Goal: Find specific page/section: Find specific page/section

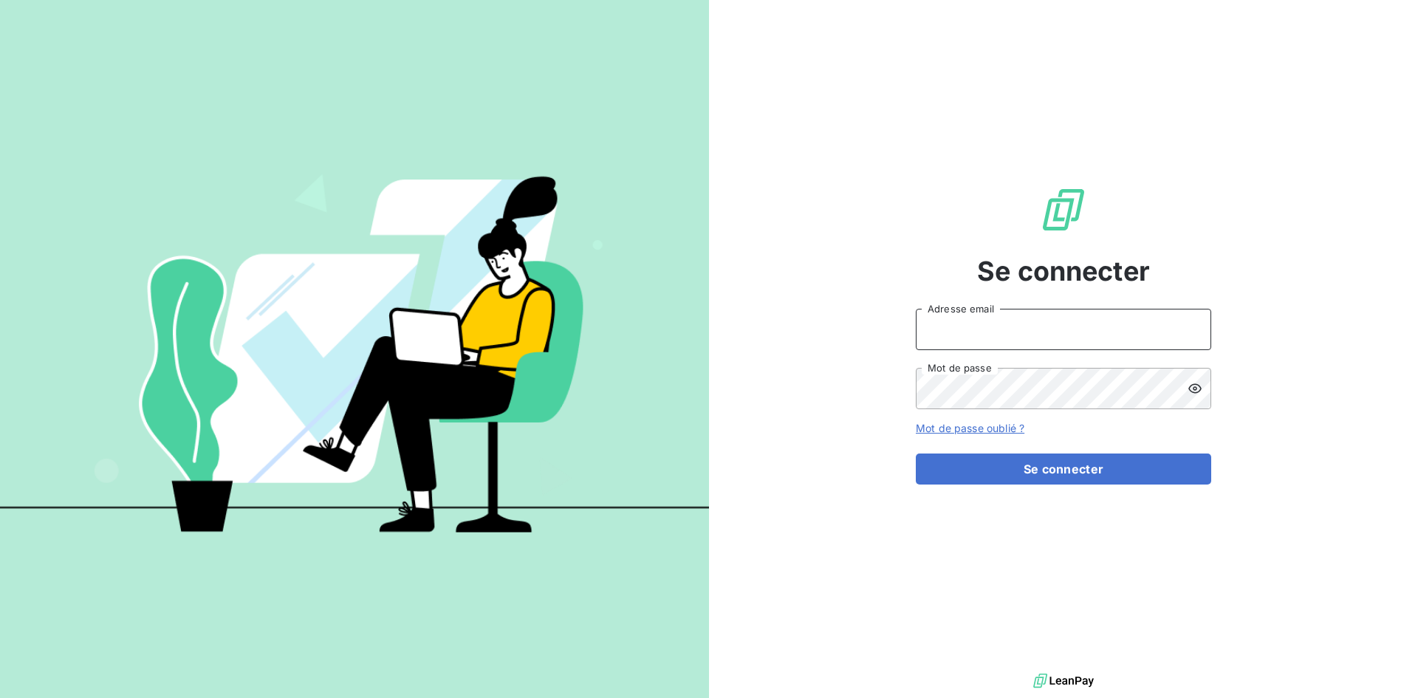
click at [988, 315] on input "Adresse email" at bounding box center [1063, 329] width 295 height 41
type input "[EMAIL_ADDRESS][DOMAIN_NAME]"
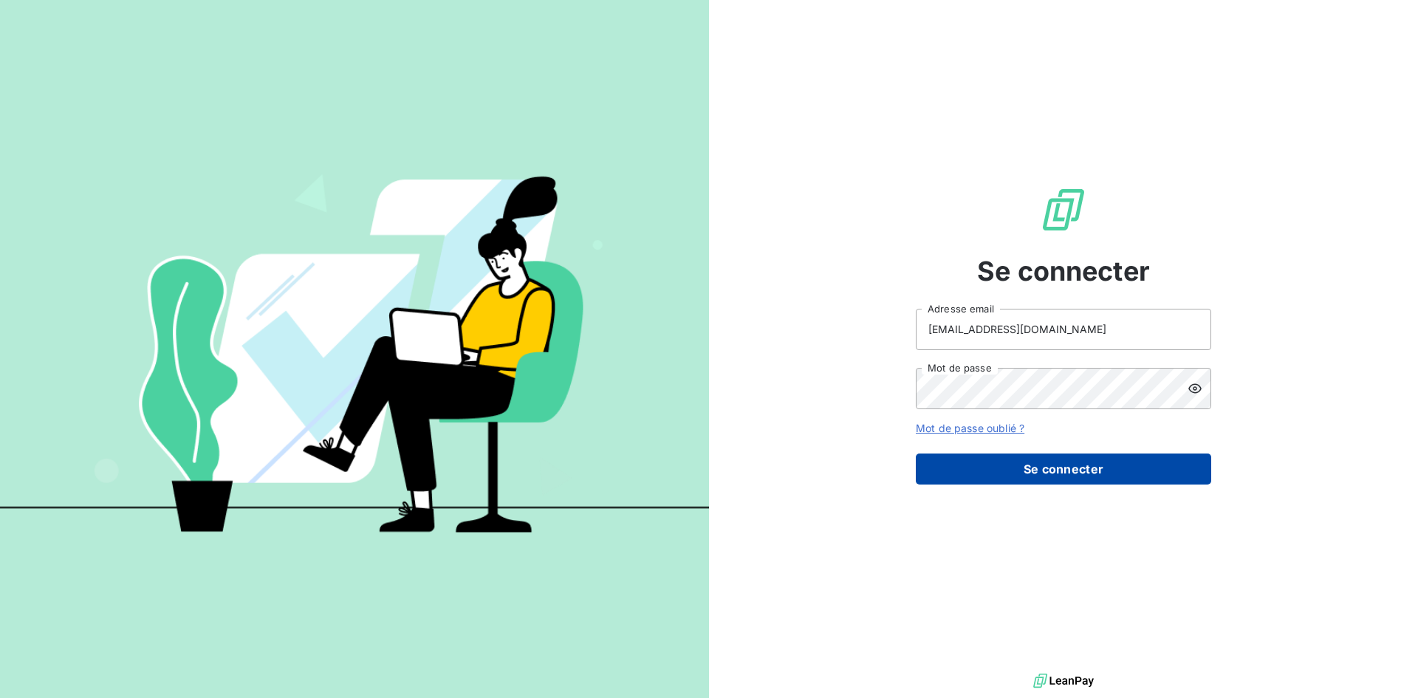
click at [1124, 478] on button "Se connecter" at bounding box center [1063, 469] width 295 height 31
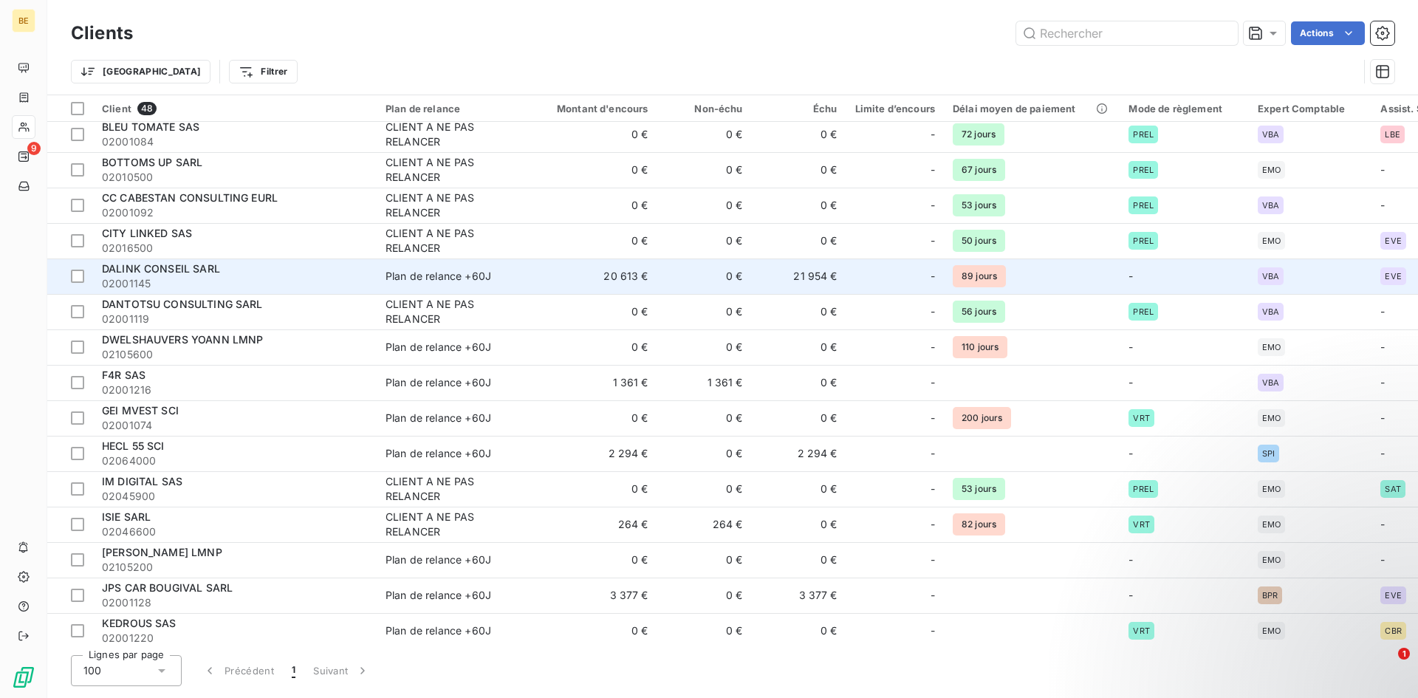
scroll to position [148, 0]
click at [77, 272] on div at bounding box center [77, 275] width 13 height 13
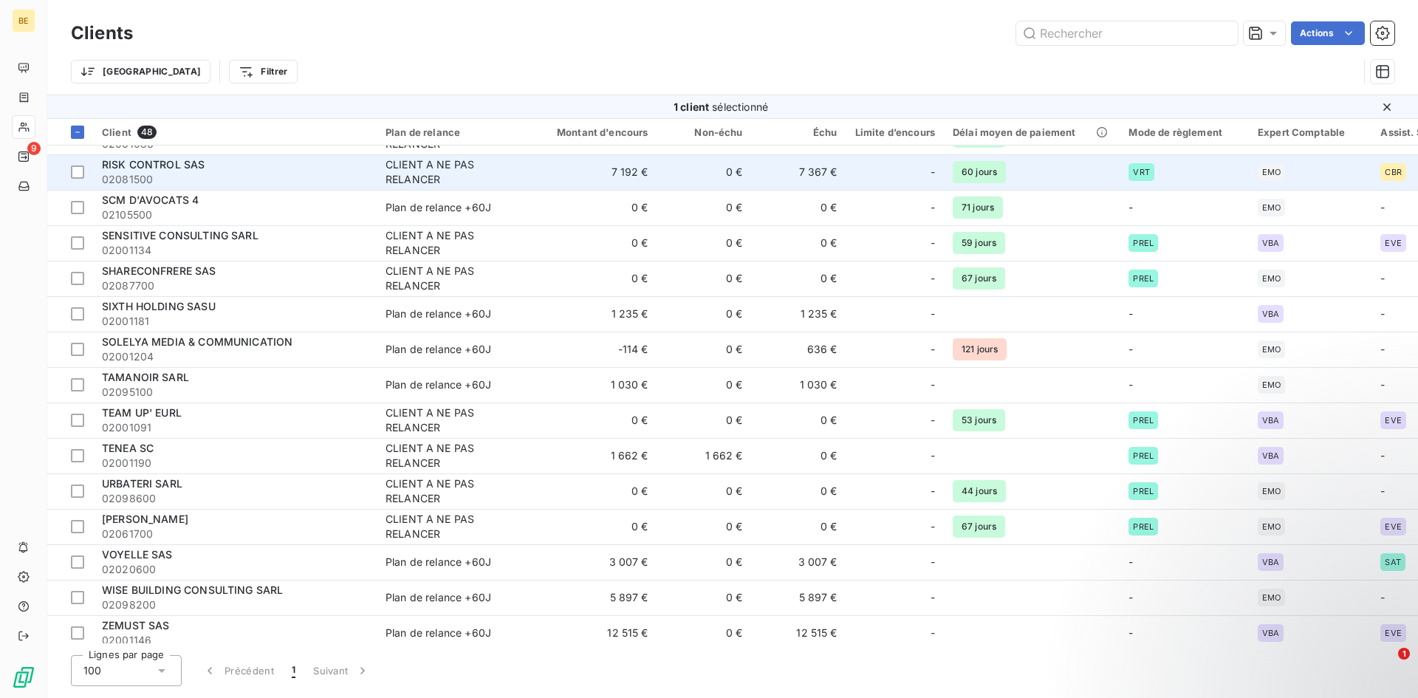
scroll to position [1211, 0]
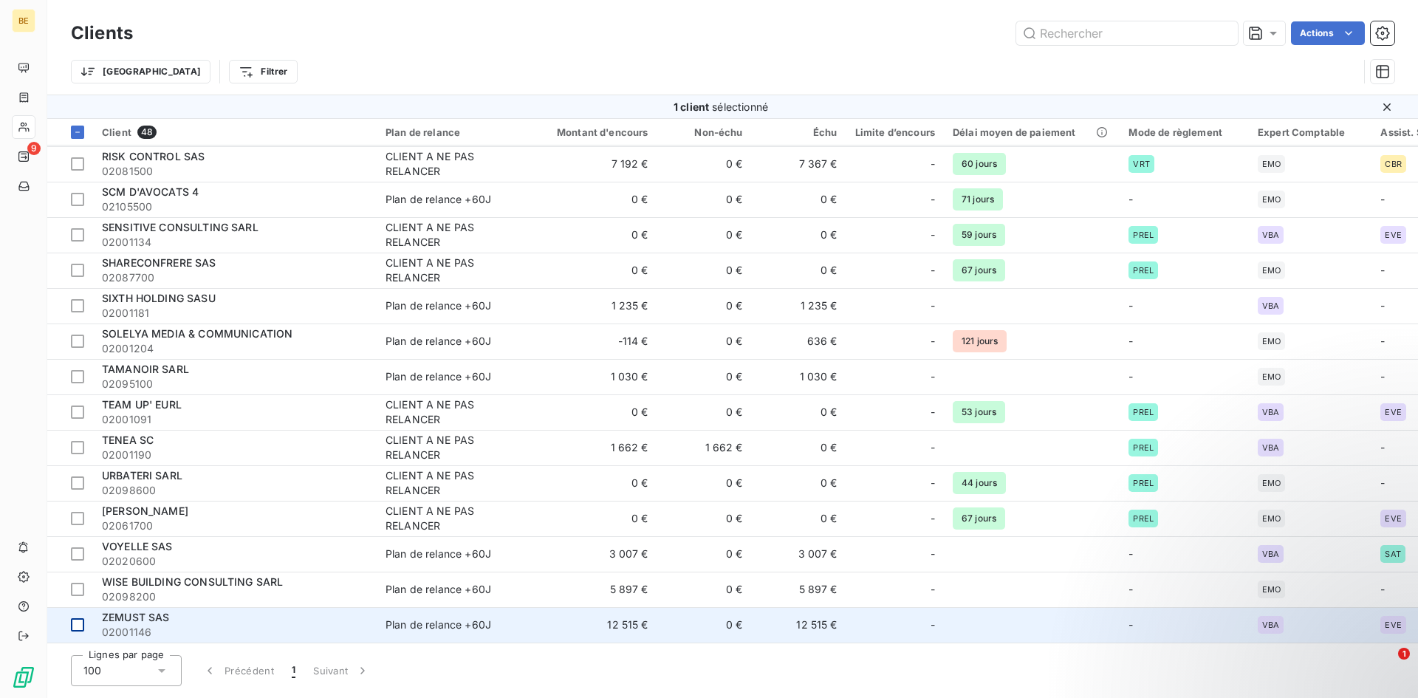
click at [81, 618] on div at bounding box center [77, 624] width 13 height 13
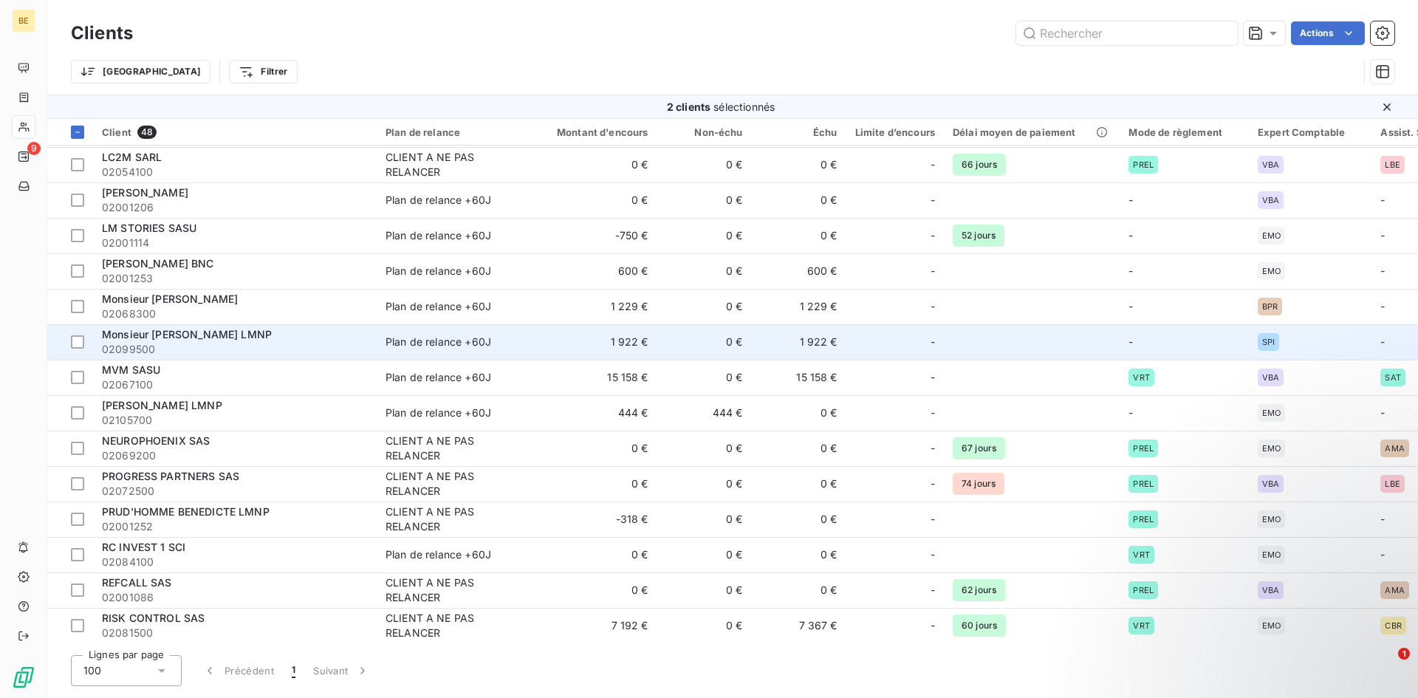
scroll to position [841, 0]
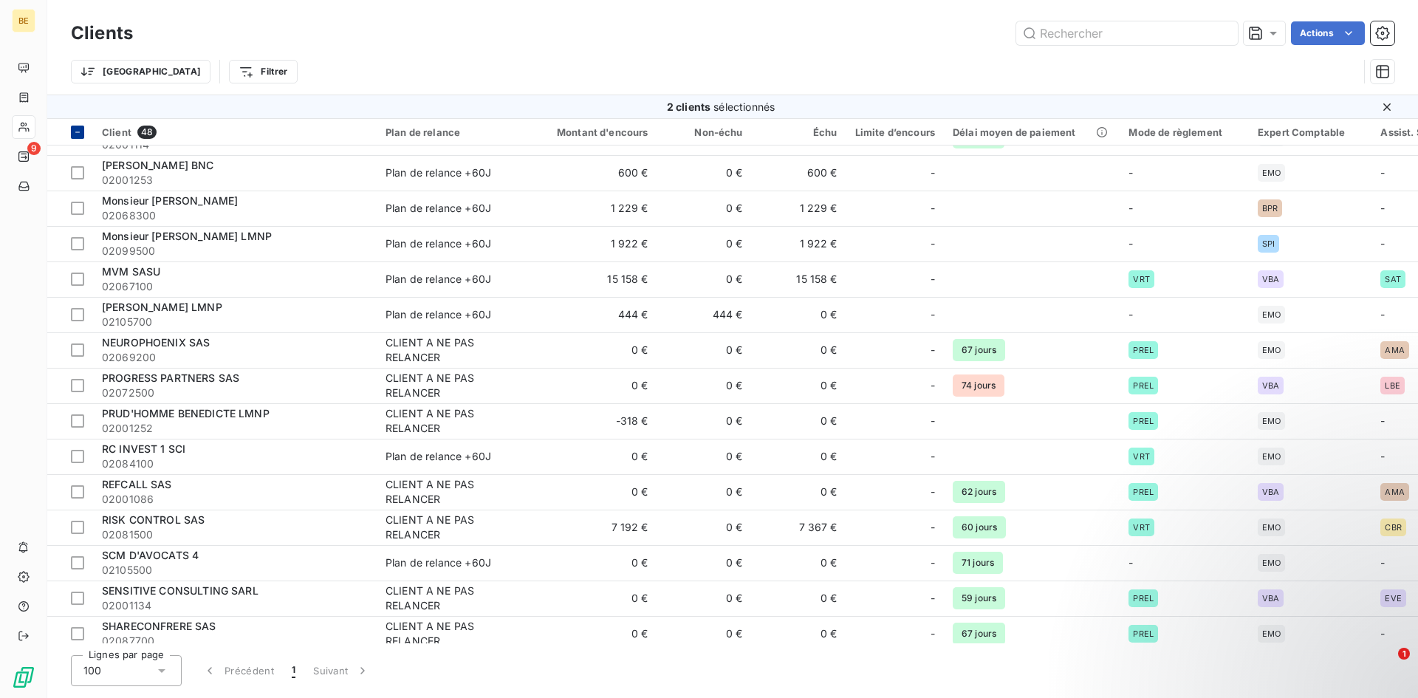
click at [82, 139] on th at bounding box center [70, 132] width 46 height 27
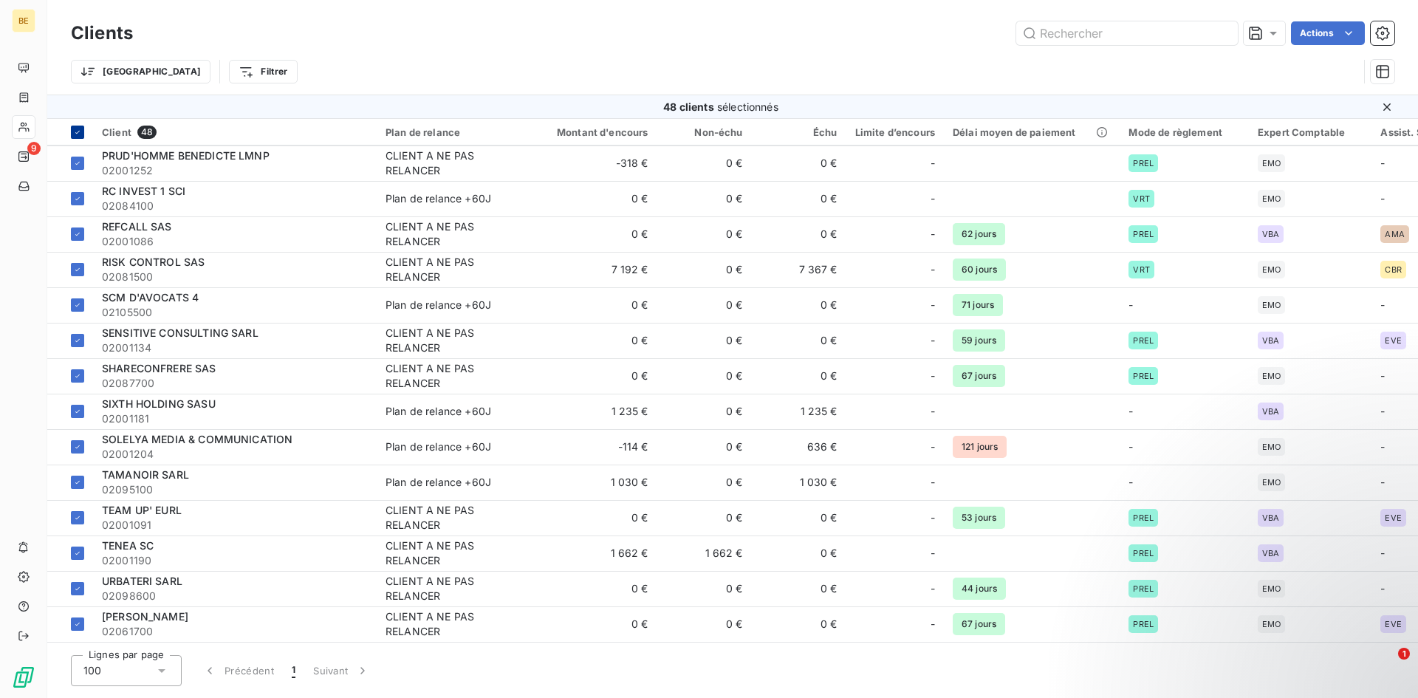
scroll to position [1063, 0]
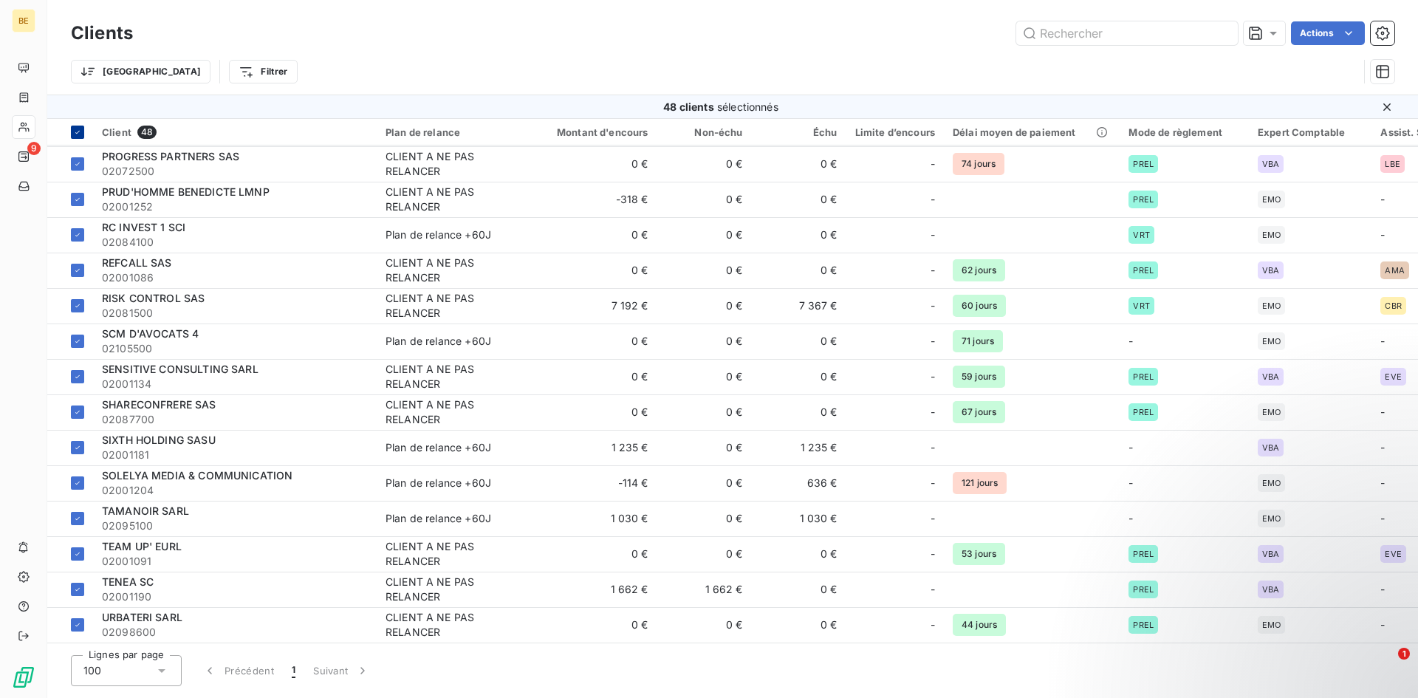
click at [71, 131] on div at bounding box center [77, 132] width 13 height 13
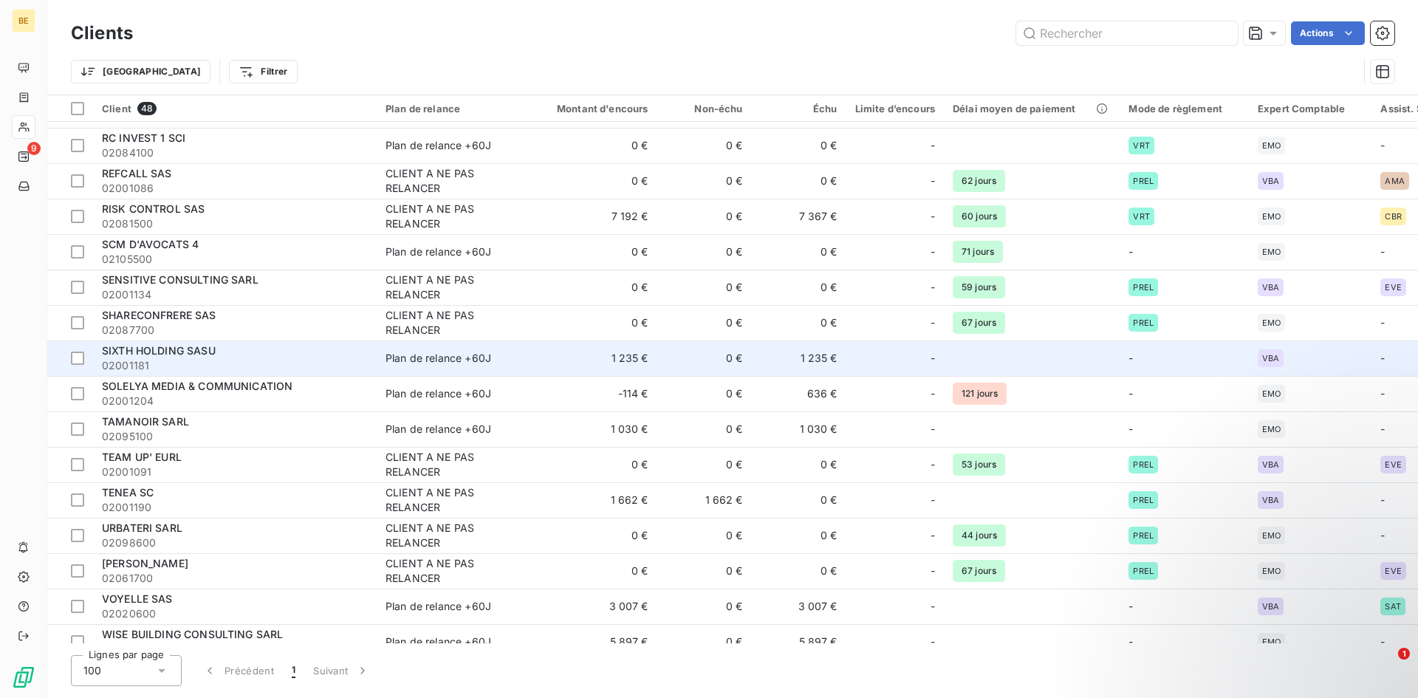
scroll to position [1187, 0]
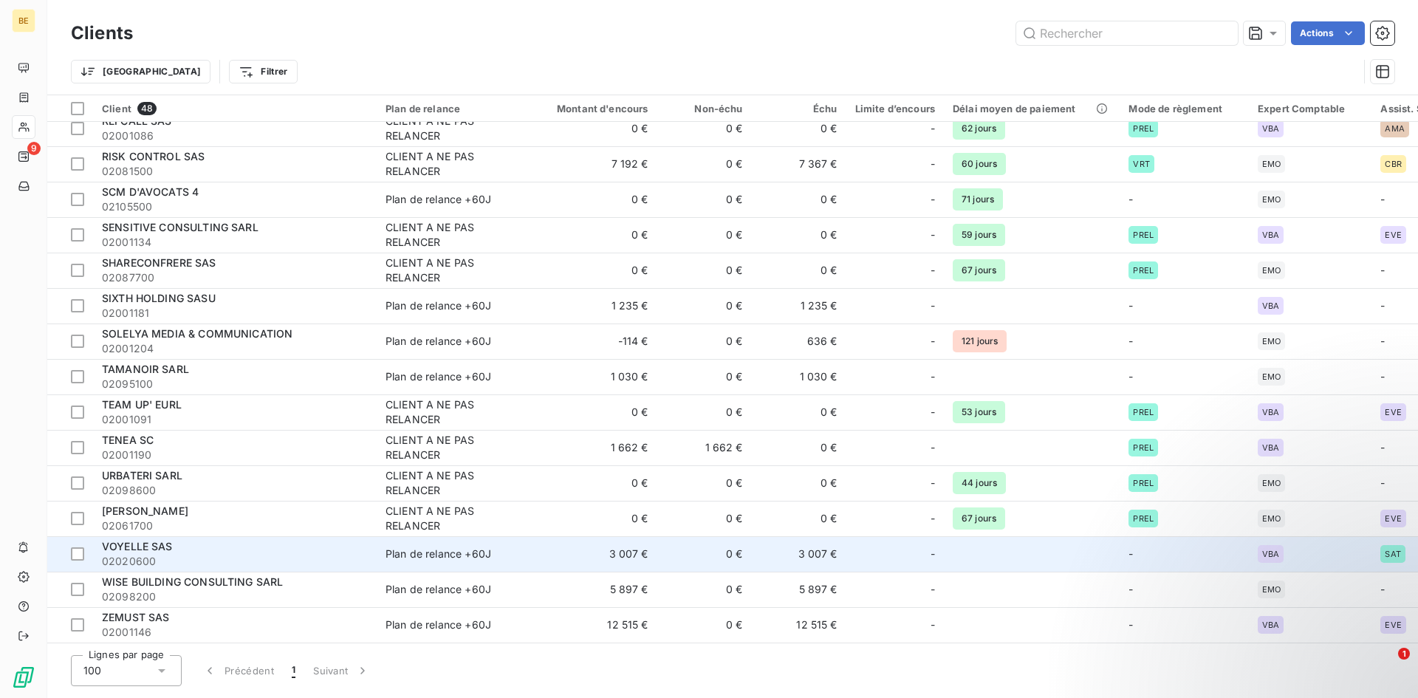
click at [582, 550] on td "3 007 €" at bounding box center [593, 553] width 127 height 35
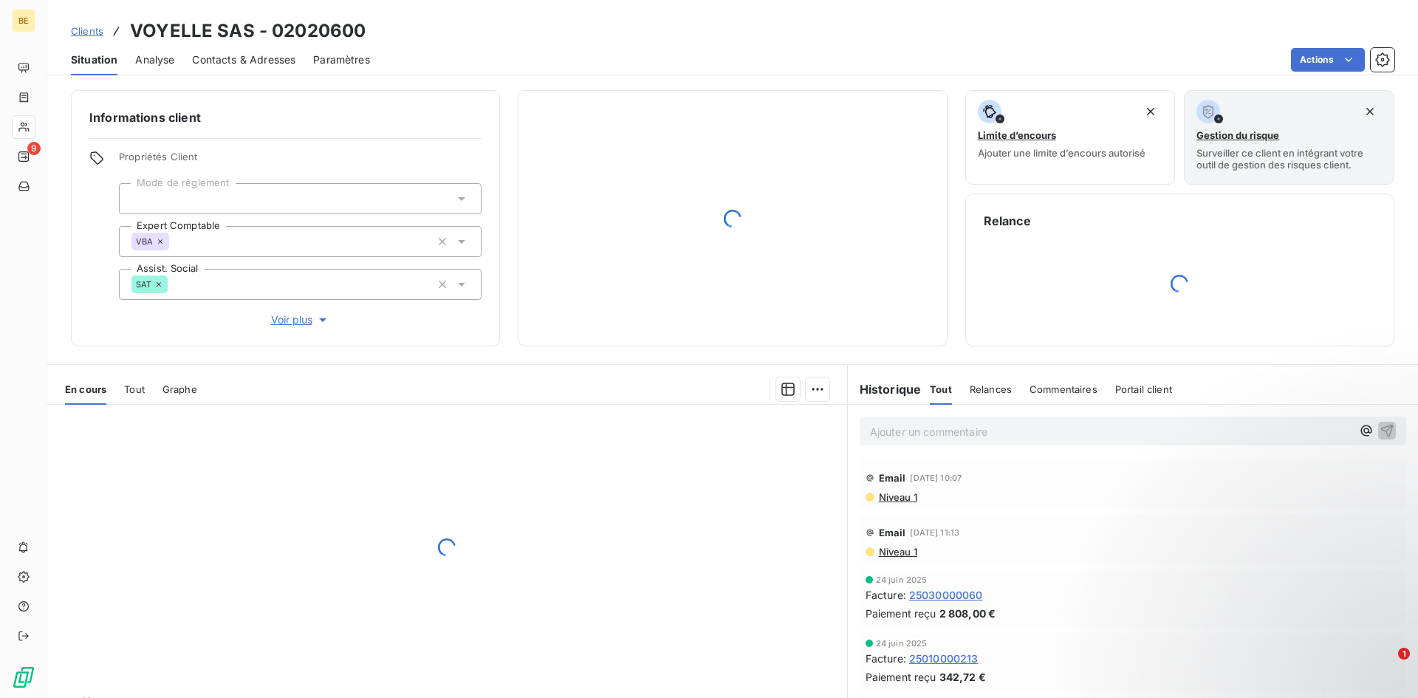
click at [103, 64] on span "Situation" at bounding box center [94, 59] width 47 height 15
click at [88, 29] on span "Clients" at bounding box center [87, 31] width 33 height 12
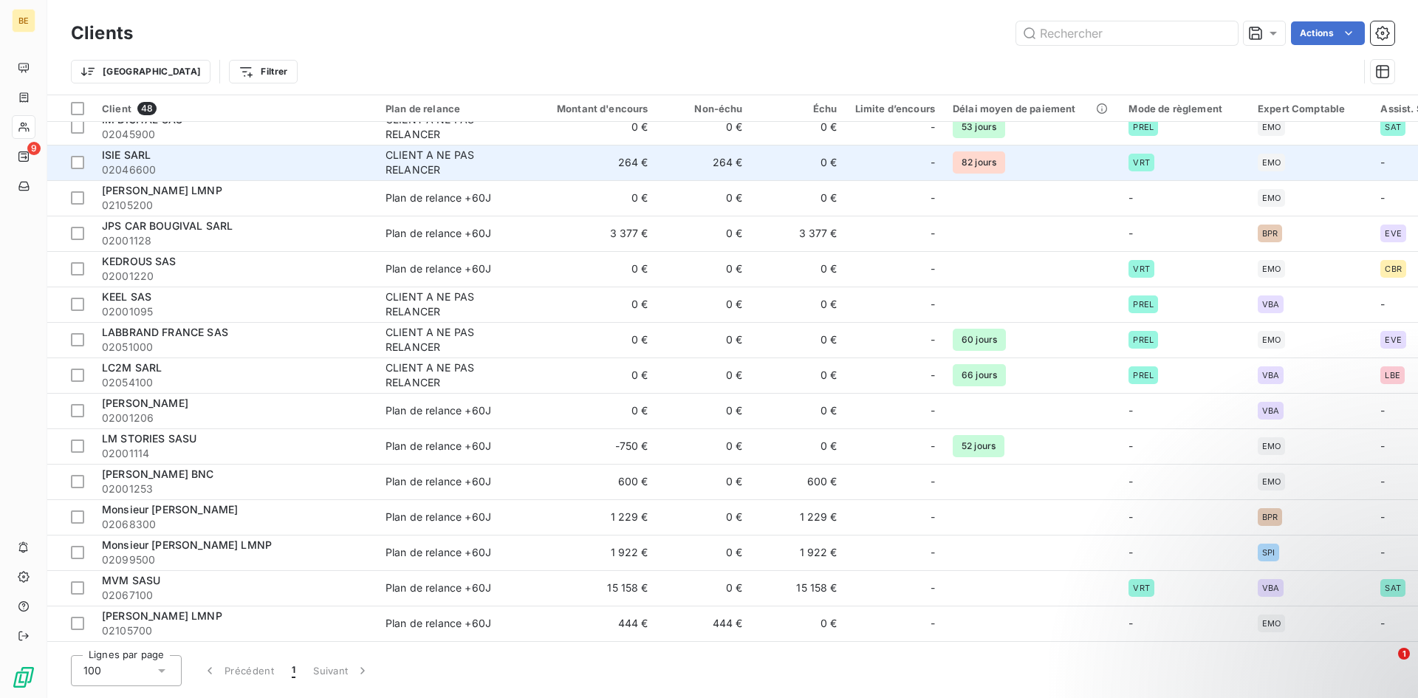
scroll to position [517, 0]
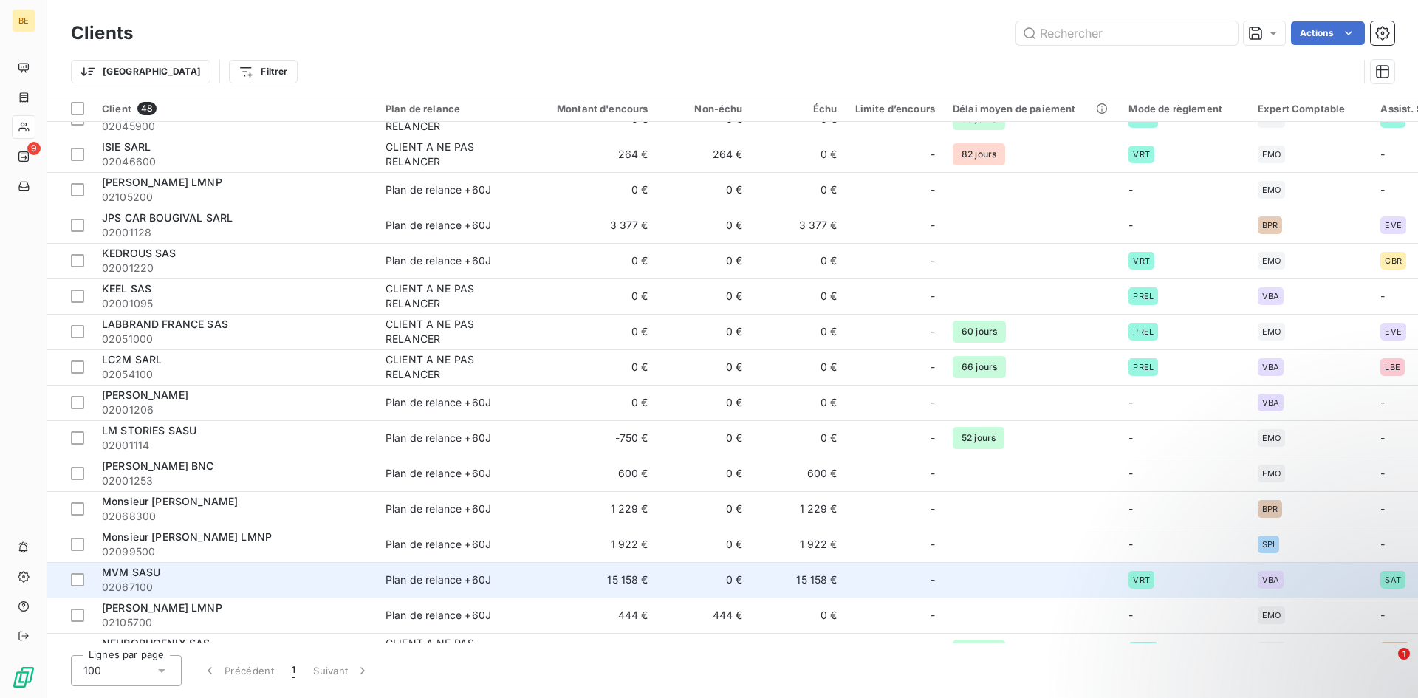
click at [151, 575] on span "MVM SASU" at bounding box center [131, 572] width 58 height 13
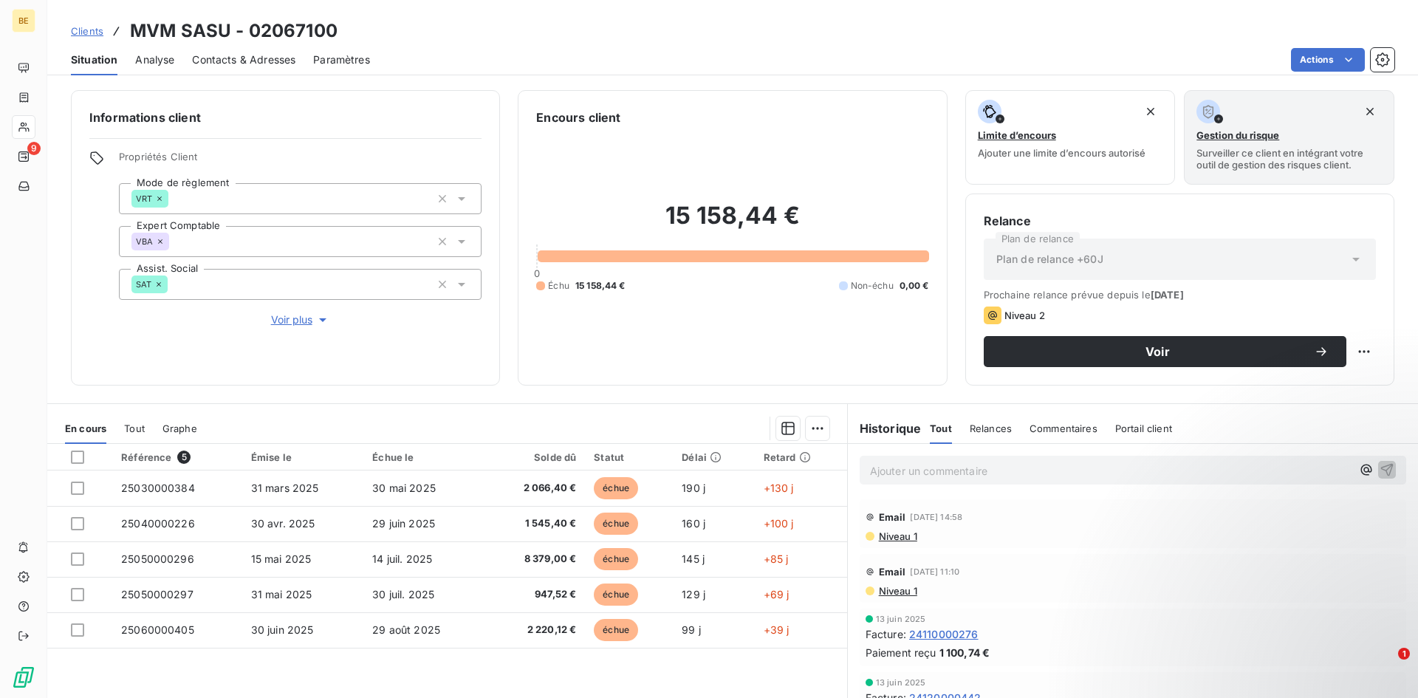
click at [89, 35] on span "Clients" at bounding box center [87, 31] width 33 height 12
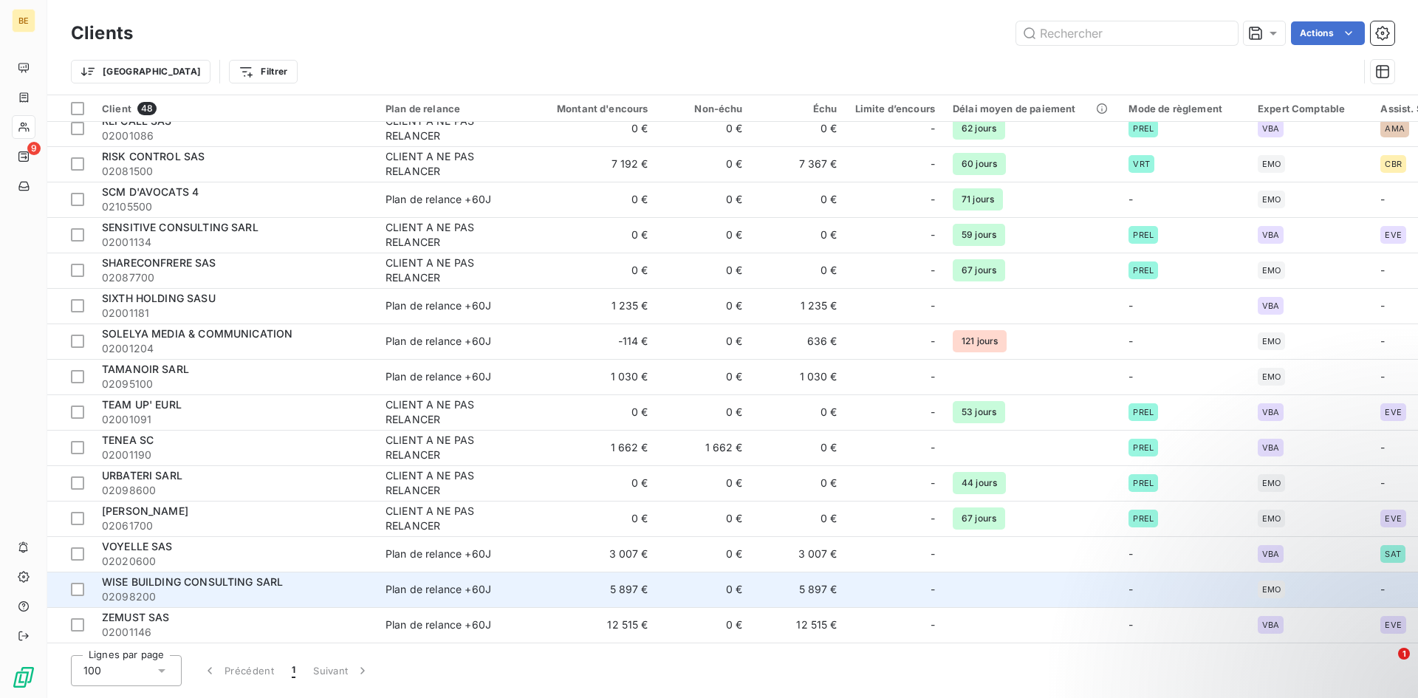
scroll to position [1187, 0]
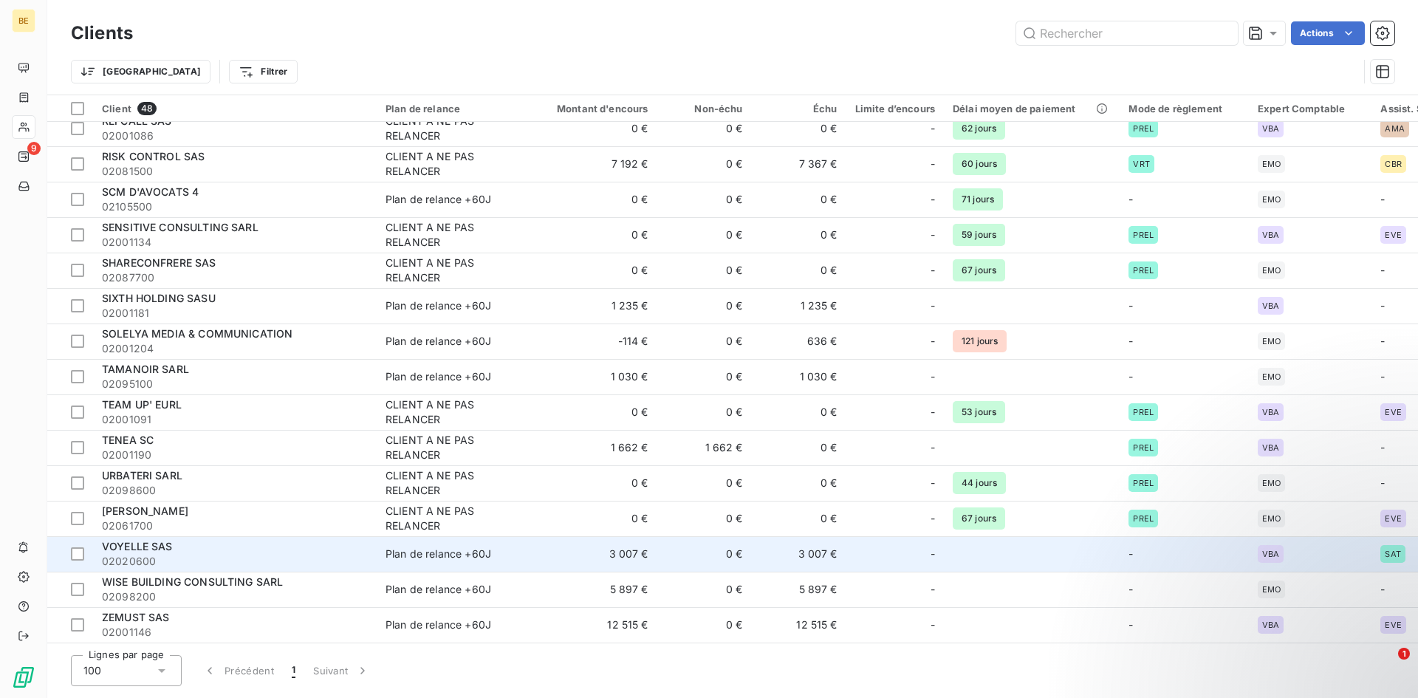
click at [131, 544] on span "VOYELLE SAS" at bounding box center [137, 546] width 71 height 13
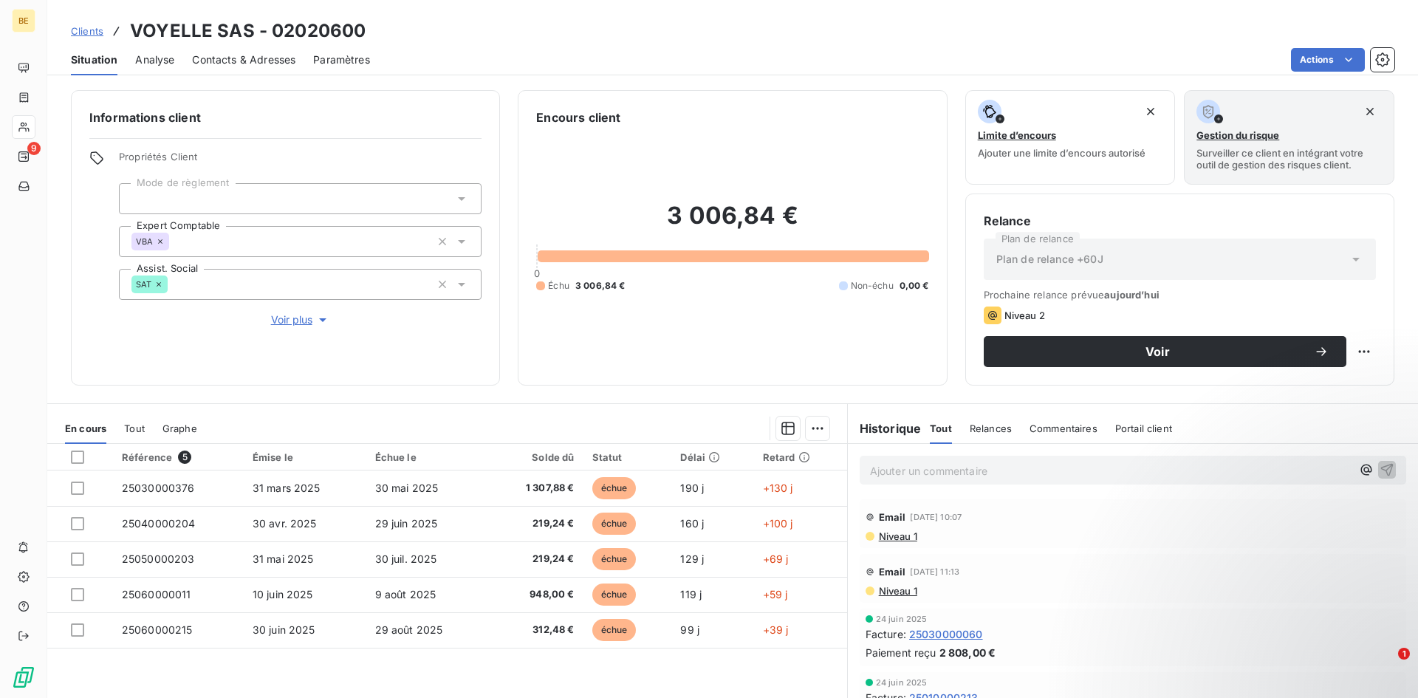
scroll to position [74, 0]
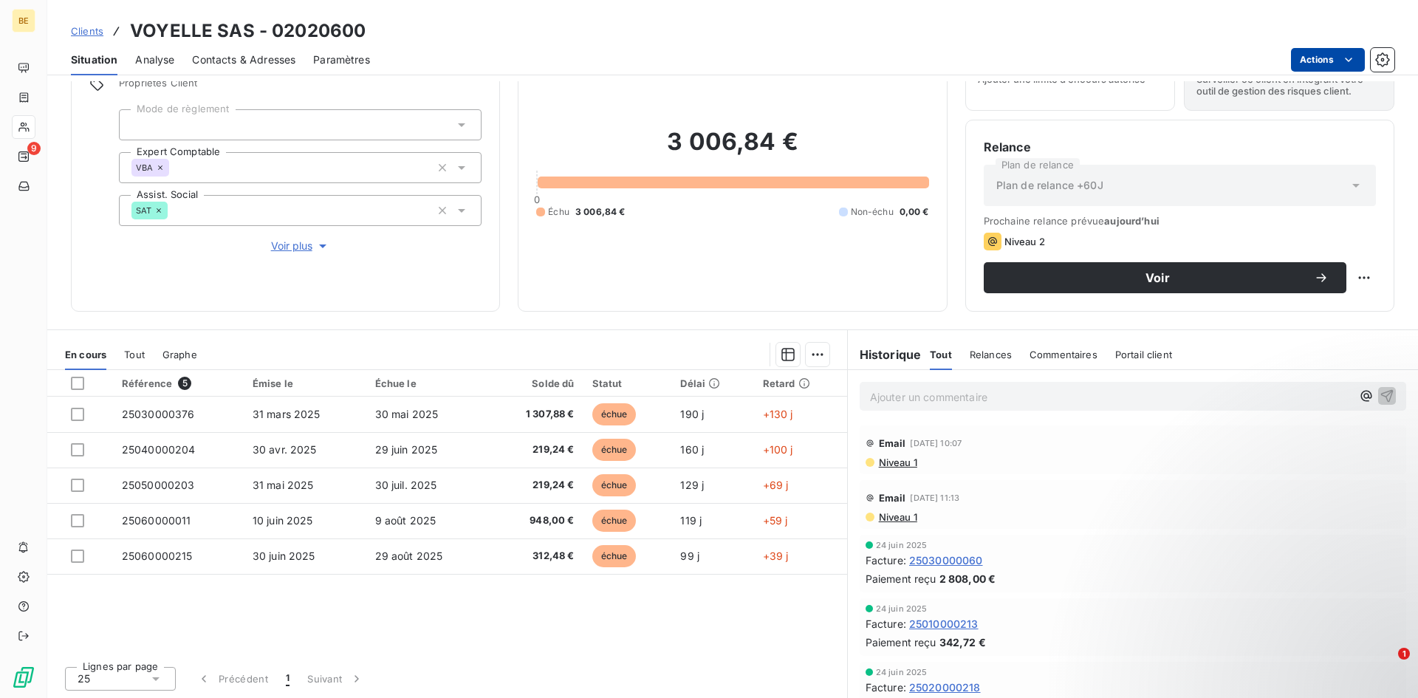
click at [1329, 55] on html "BE 9 Clients VOYELLE SAS - 02020600 Situation Analyse Contacts & Adresses Param…" at bounding box center [709, 349] width 1418 height 698
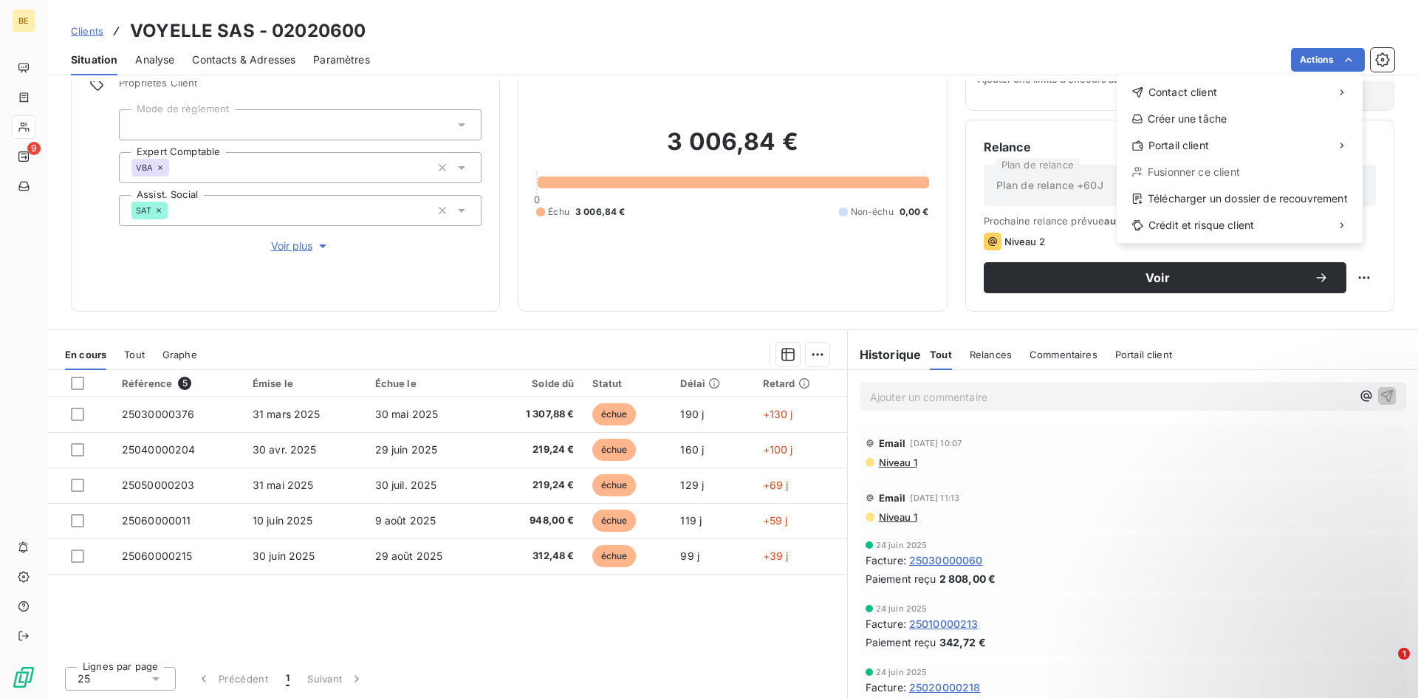
click at [625, 597] on html "BE 9 Clients VOYELLE SAS - 02020600 Situation Analyse Contacts & Adresses Param…" at bounding box center [709, 349] width 1418 height 698
